Goal: Task Accomplishment & Management: Use online tool/utility

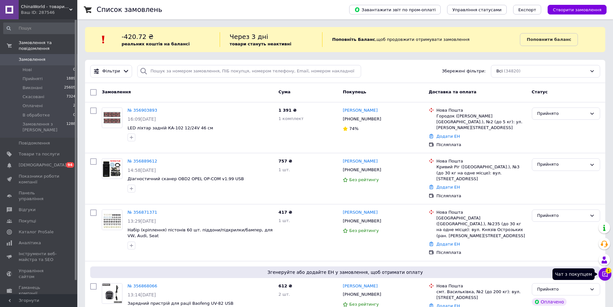
click at [605, 277] on icon at bounding box center [605, 274] width 6 height 6
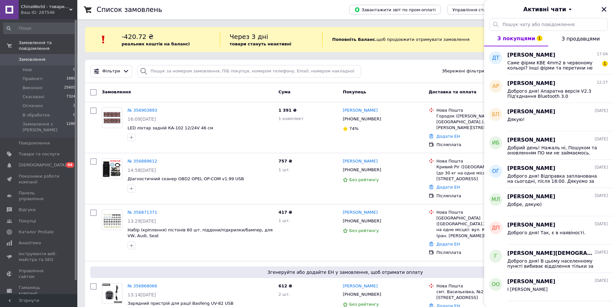
click at [604, 7] on icon "Закрити" at bounding box center [604, 9] width 6 height 6
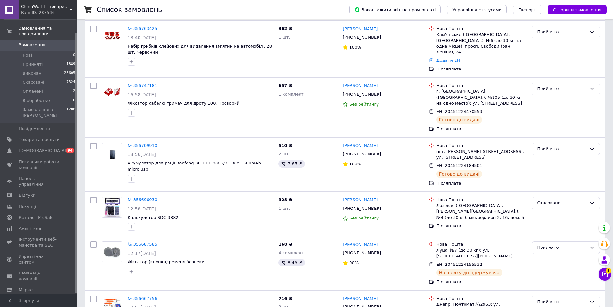
scroll to position [866, 0]
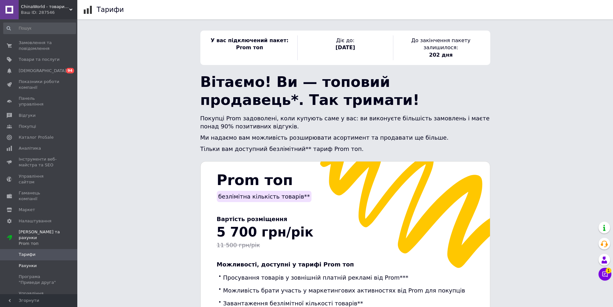
click at [29, 263] on span "Рахунки" at bounding box center [28, 266] width 18 height 6
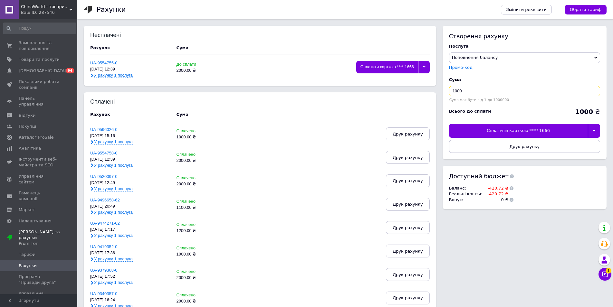
click at [491, 90] on input "1000" at bounding box center [524, 91] width 151 height 10
type input "1500"
click at [530, 149] on span "Друк рахунку" at bounding box center [525, 146] width 30 height 5
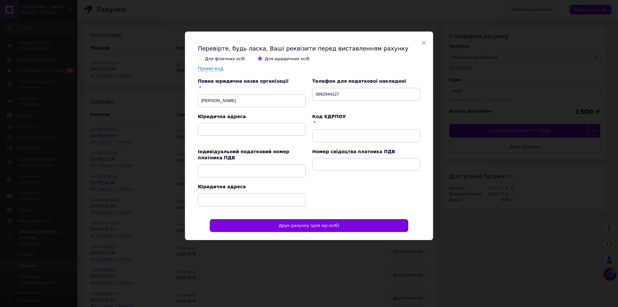
click at [228, 59] on div "Для фізичних осіб" at bounding box center [225, 59] width 40 height 6
click at [202, 59] on input "Для фізичних осіб" at bounding box center [200, 58] width 4 height 4
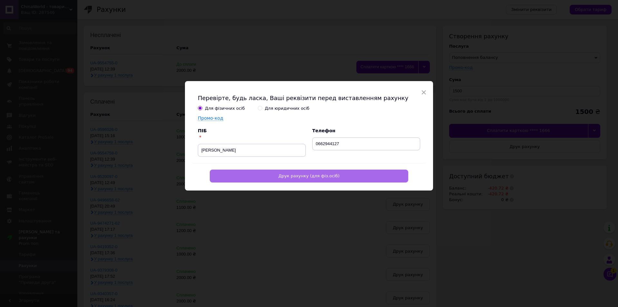
click at [274, 177] on button "Друк рахунку (для фіз.осіб)" at bounding box center [309, 176] width 199 height 13
